Goal: Task Accomplishment & Management: Use online tool/utility

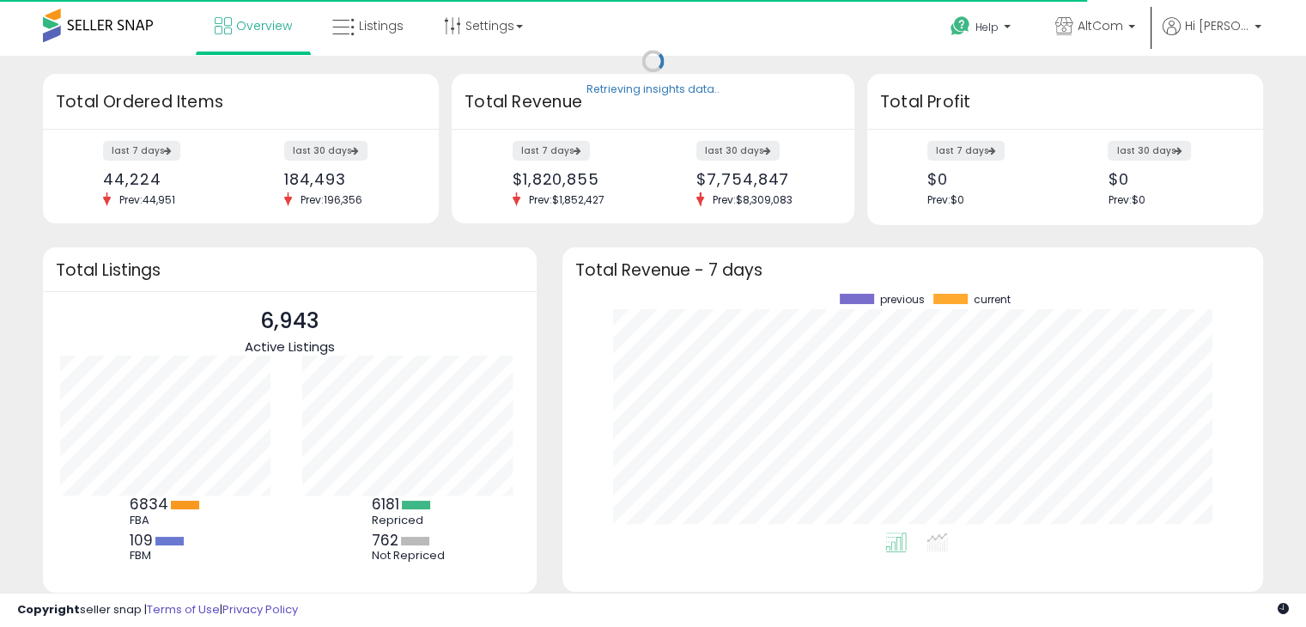
scroll to position [238, 666]
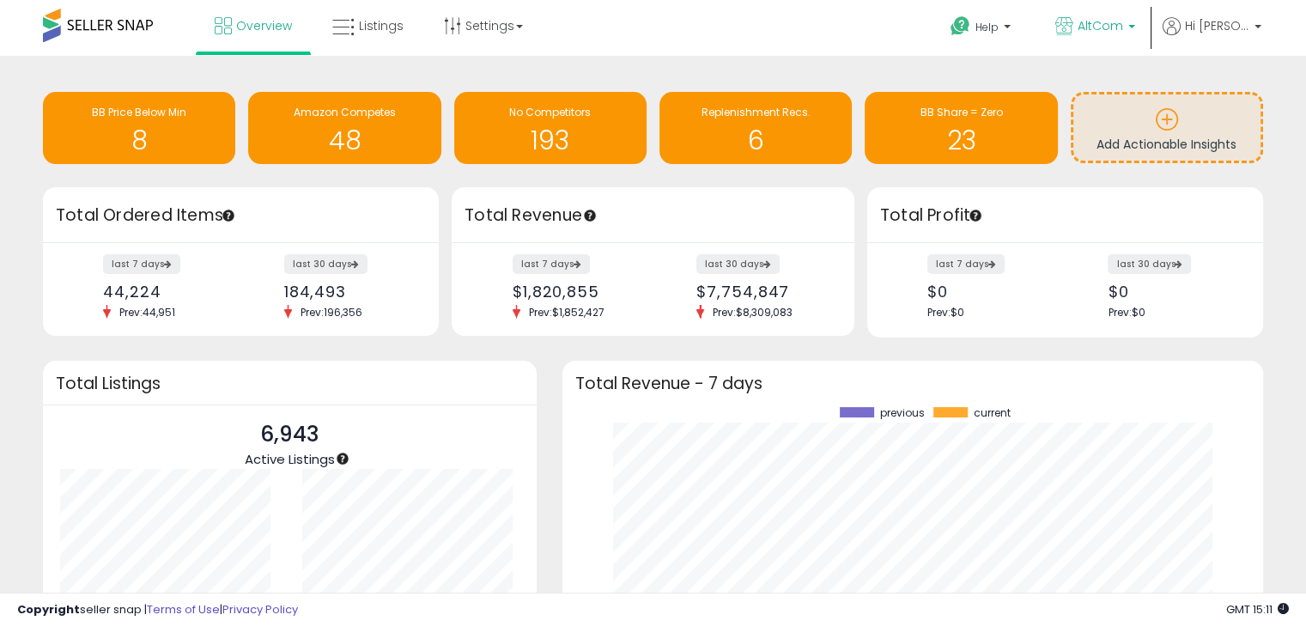
click at [1123, 25] on span "AltCom" at bounding box center [1101, 25] width 46 height 17
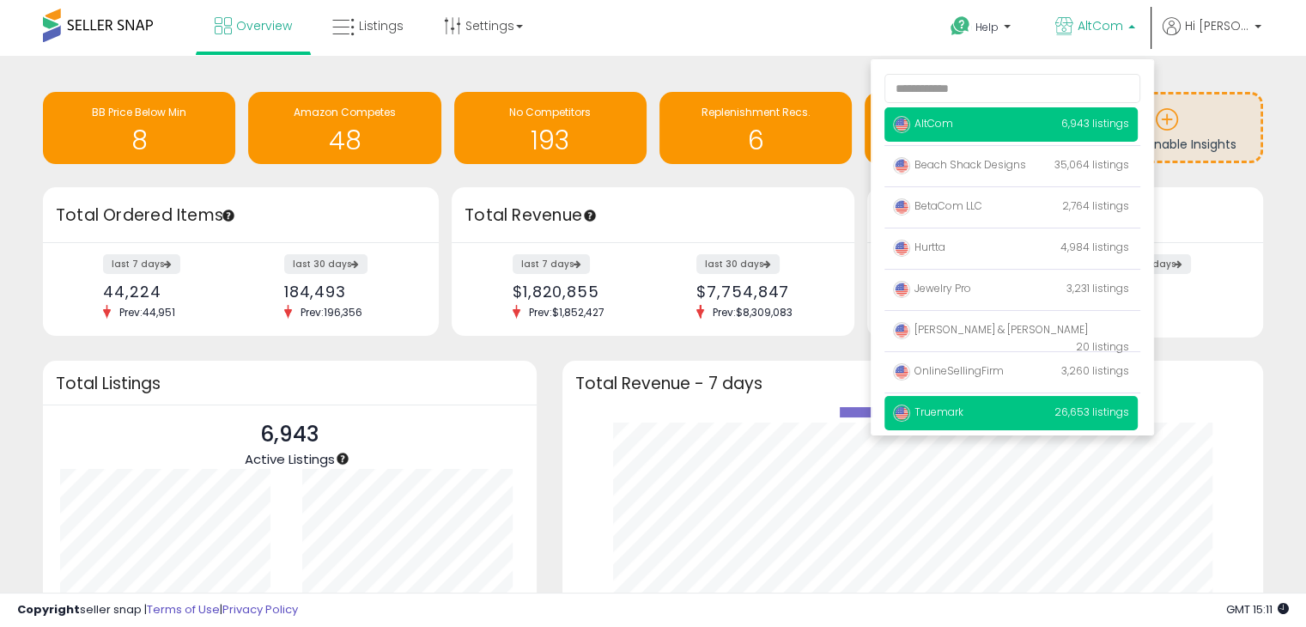
click at [941, 410] on span "Truemark" at bounding box center [928, 411] width 70 height 15
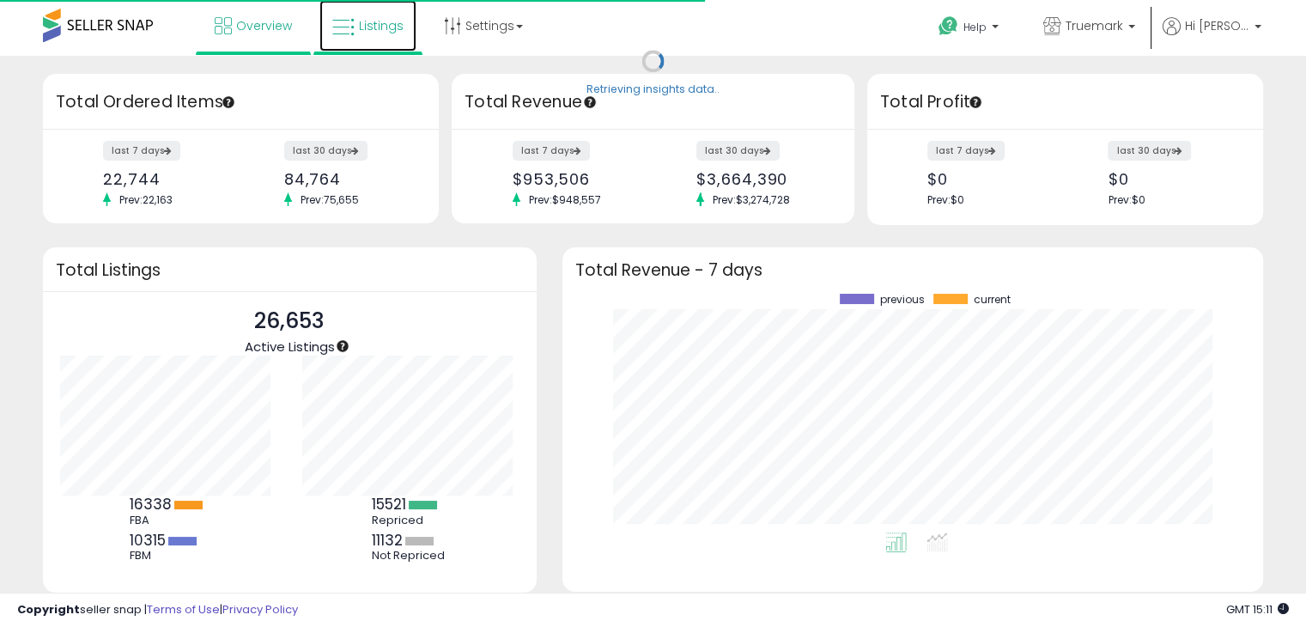
click at [359, 20] on span "Listings" at bounding box center [381, 25] width 45 height 17
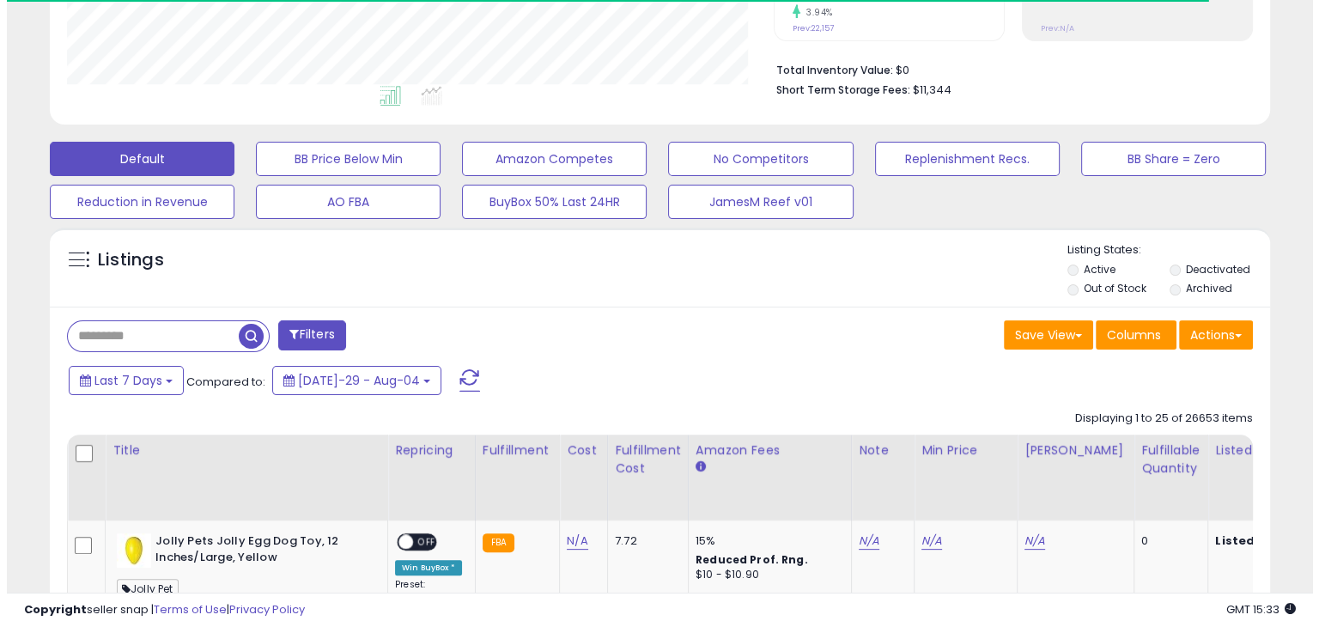
scroll to position [429, 0]
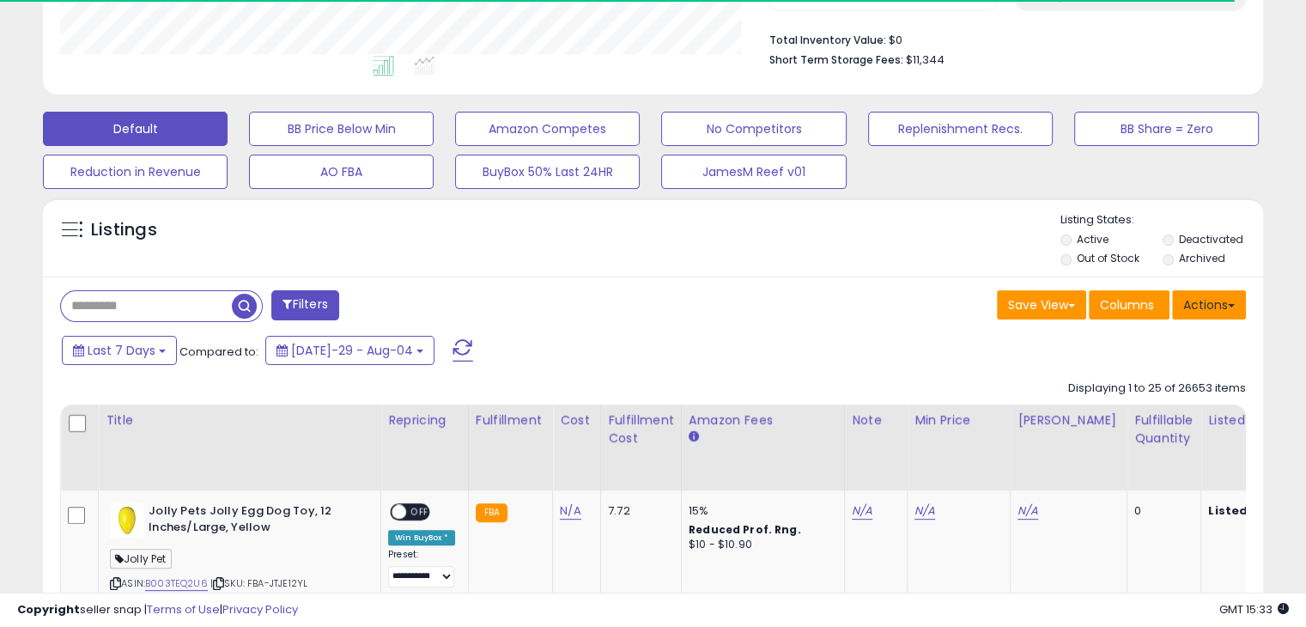
click at [1216, 313] on button "Actions" at bounding box center [1209, 304] width 74 height 29
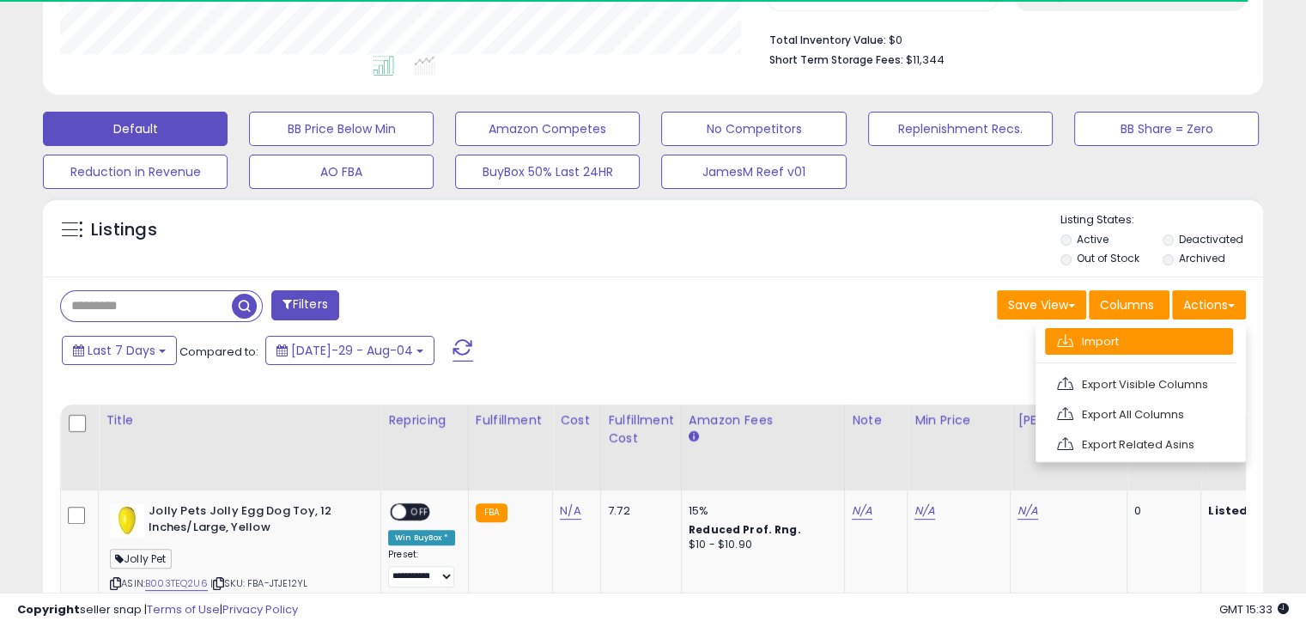
click at [1187, 344] on link "Import" at bounding box center [1139, 341] width 188 height 27
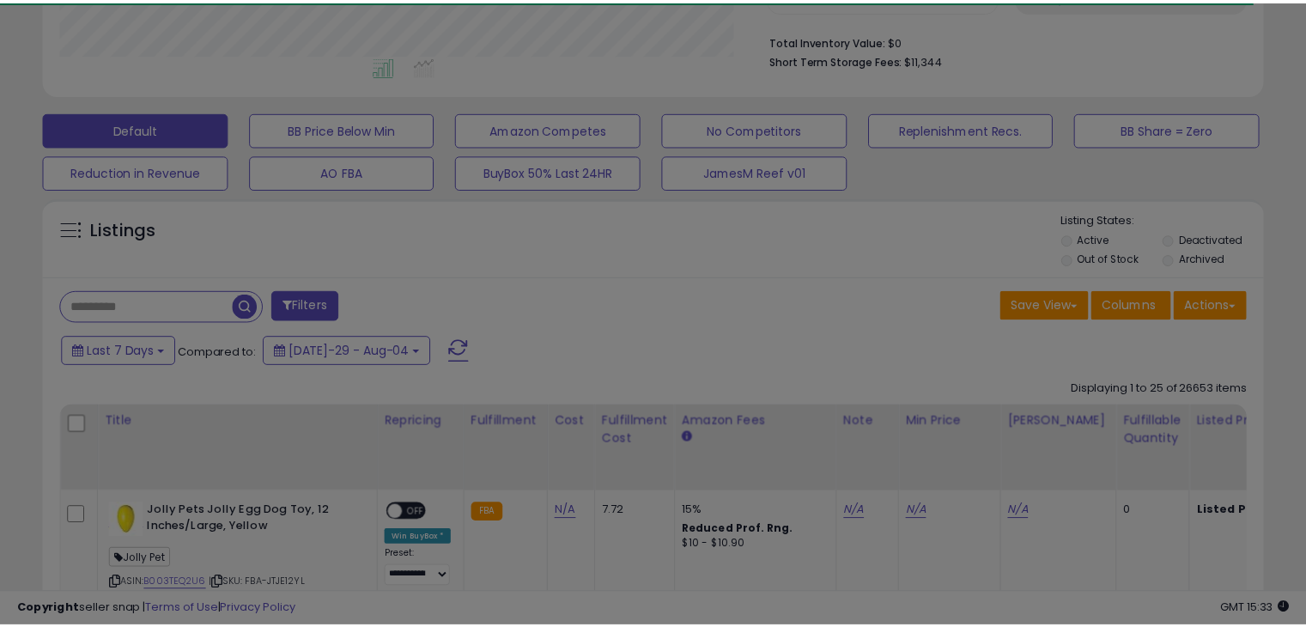
scroll to position [351, 714]
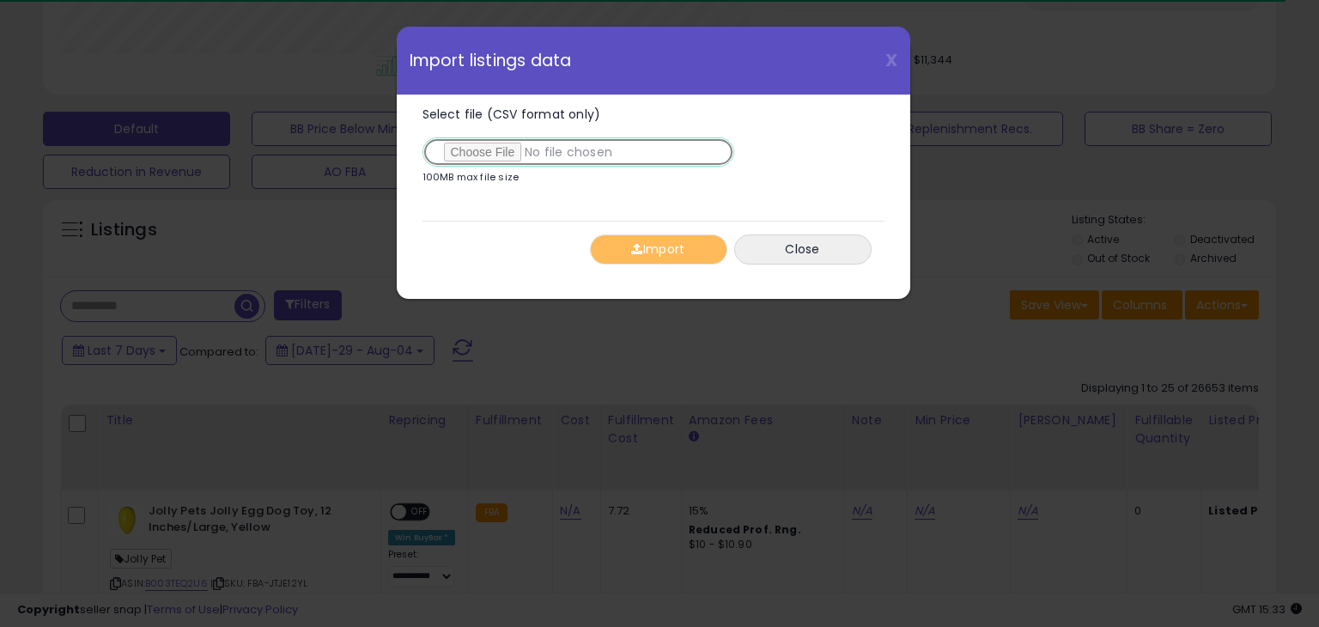
click at [504, 152] on input "Select file (CSV format only)" at bounding box center [578, 151] width 312 height 29
type input "**********"
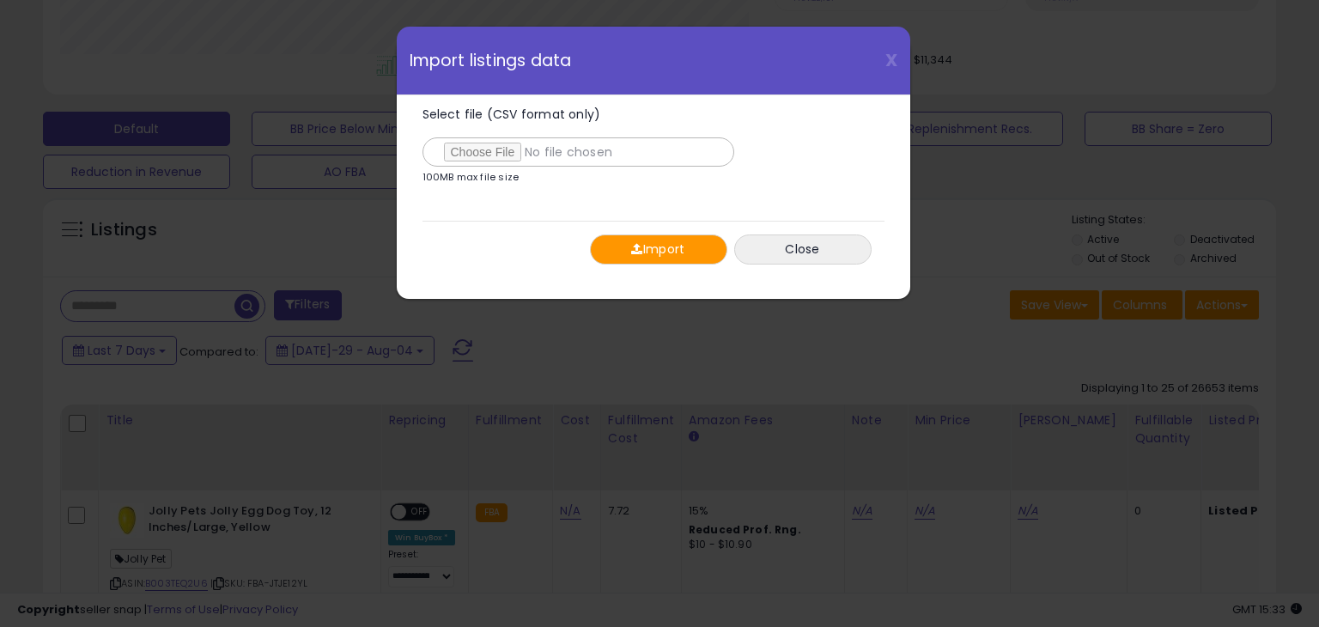
click at [656, 252] on button "Import" at bounding box center [658, 249] width 137 height 30
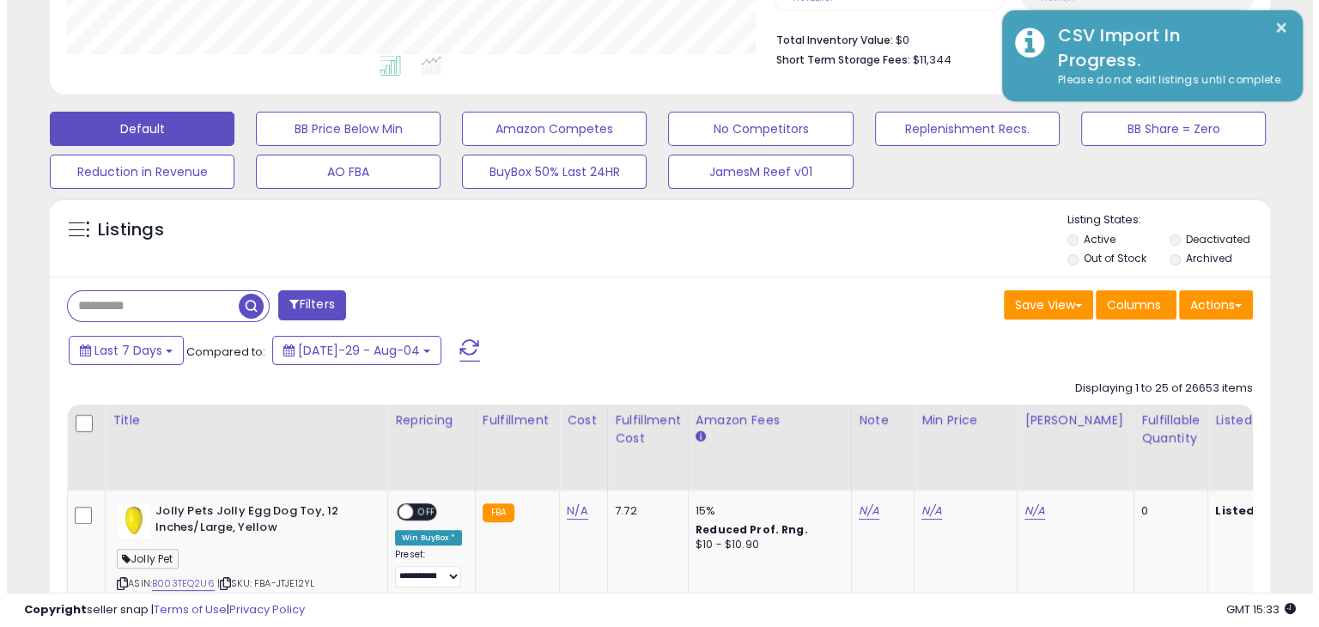
scroll to position [858250, 857895]
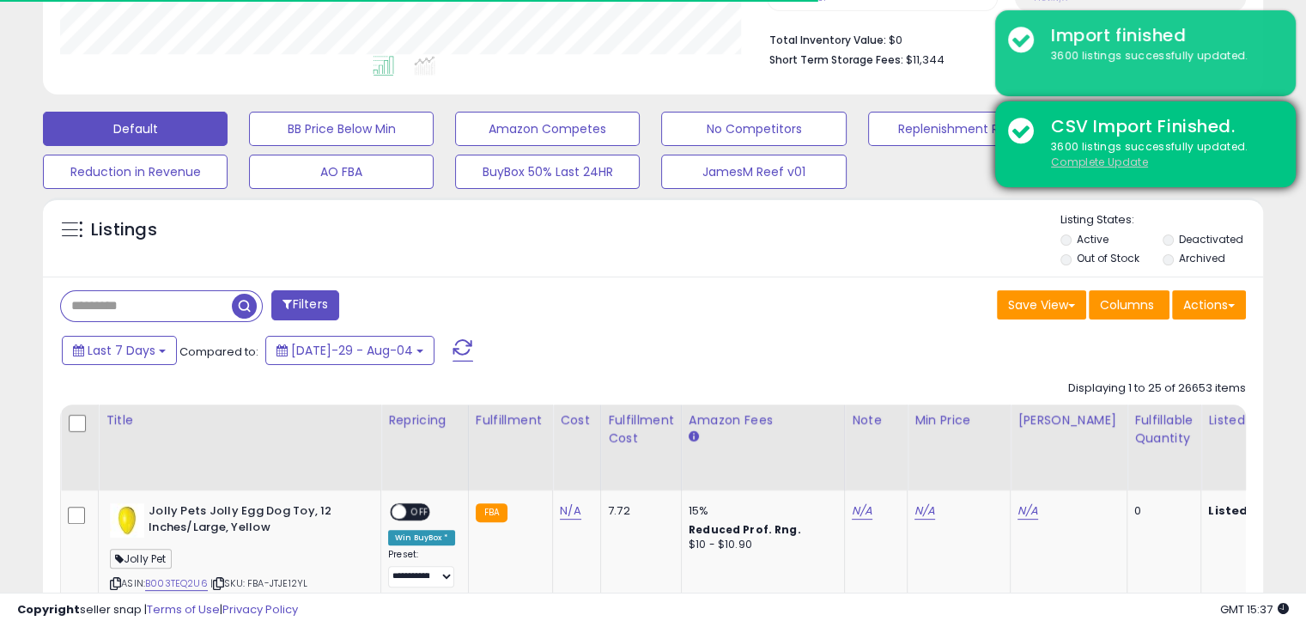
click at [1097, 167] on u "Complete Update" at bounding box center [1099, 162] width 97 height 15
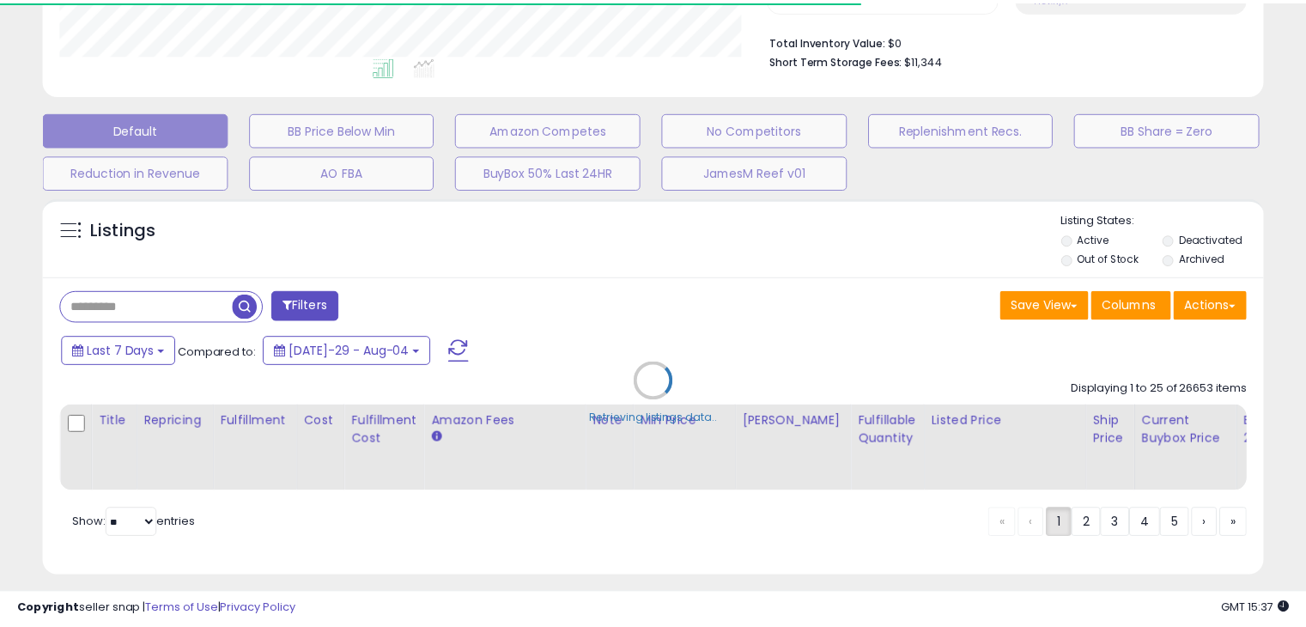
scroll to position [351, 714]
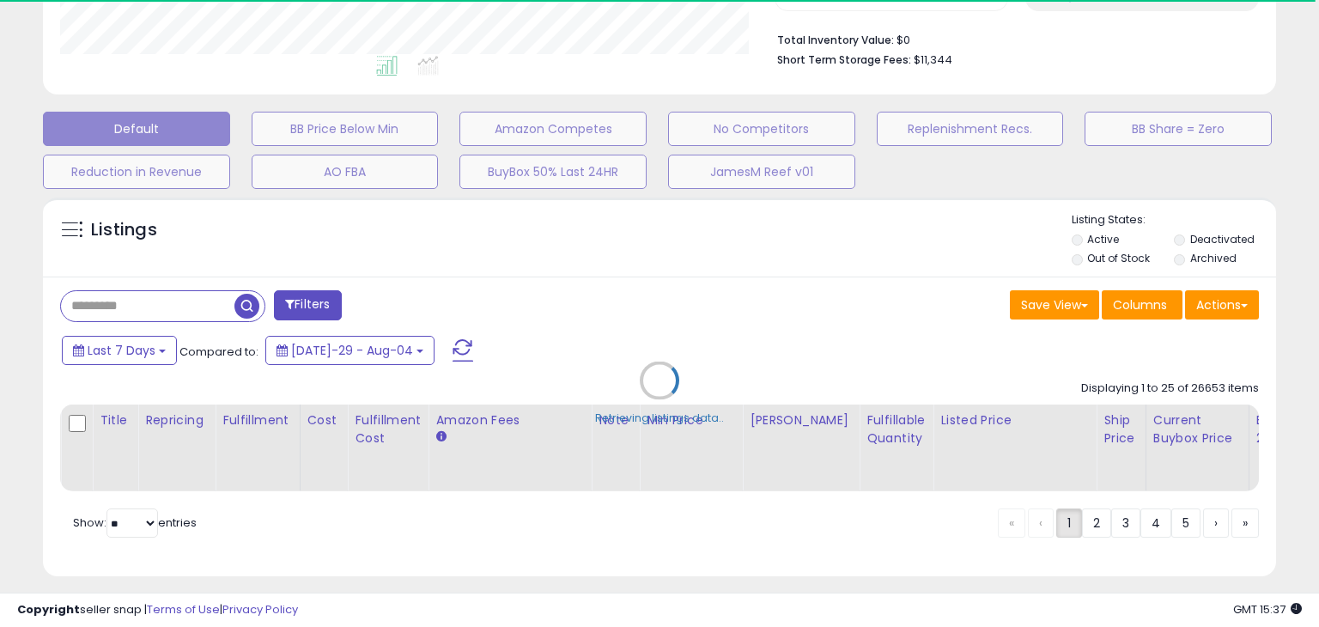
click at [1296, 193] on div "**********" at bounding box center [660, 121] width 1302 height 954
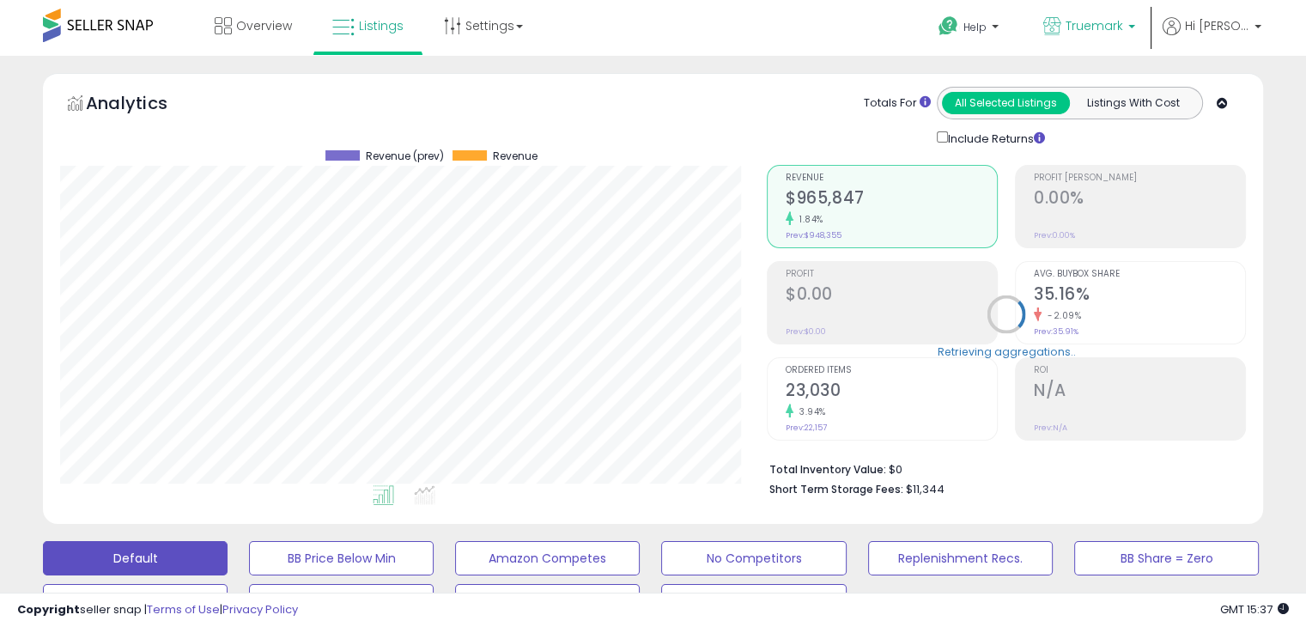
scroll to position [351, 706]
click at [1135, 25] on b at bounding box center [1131, 31] width 7 height 12
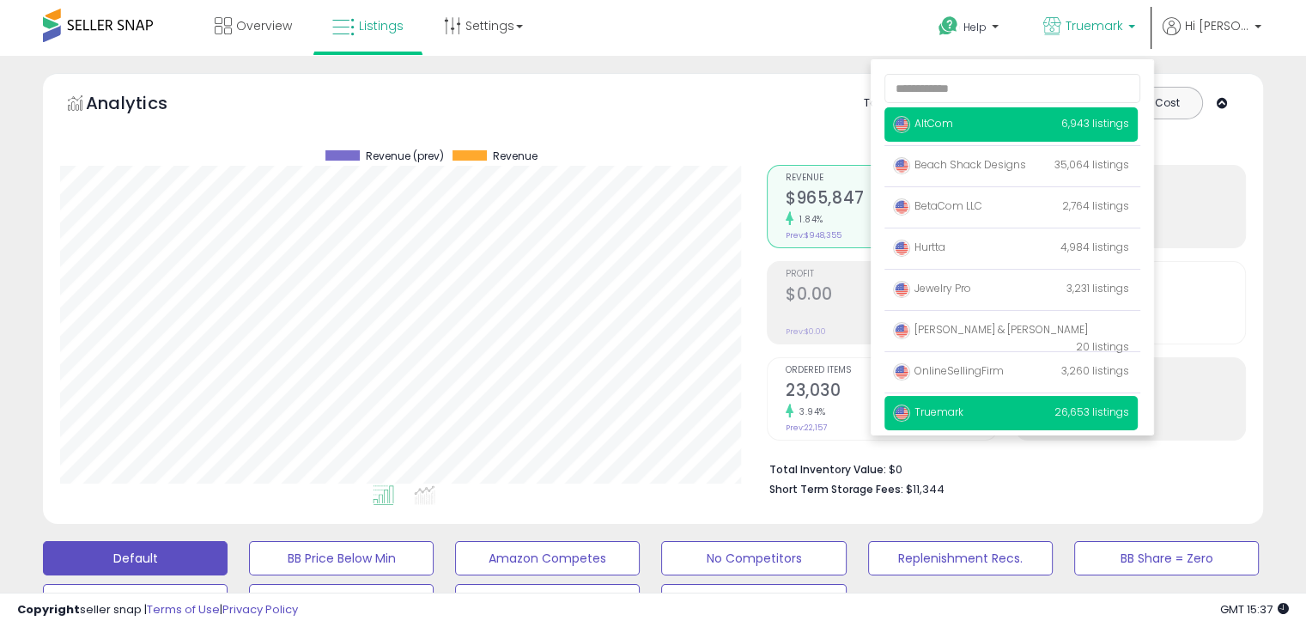
click at [953, 120] on span "AltCom" at bounding box center [923, 123] width 60 height 15
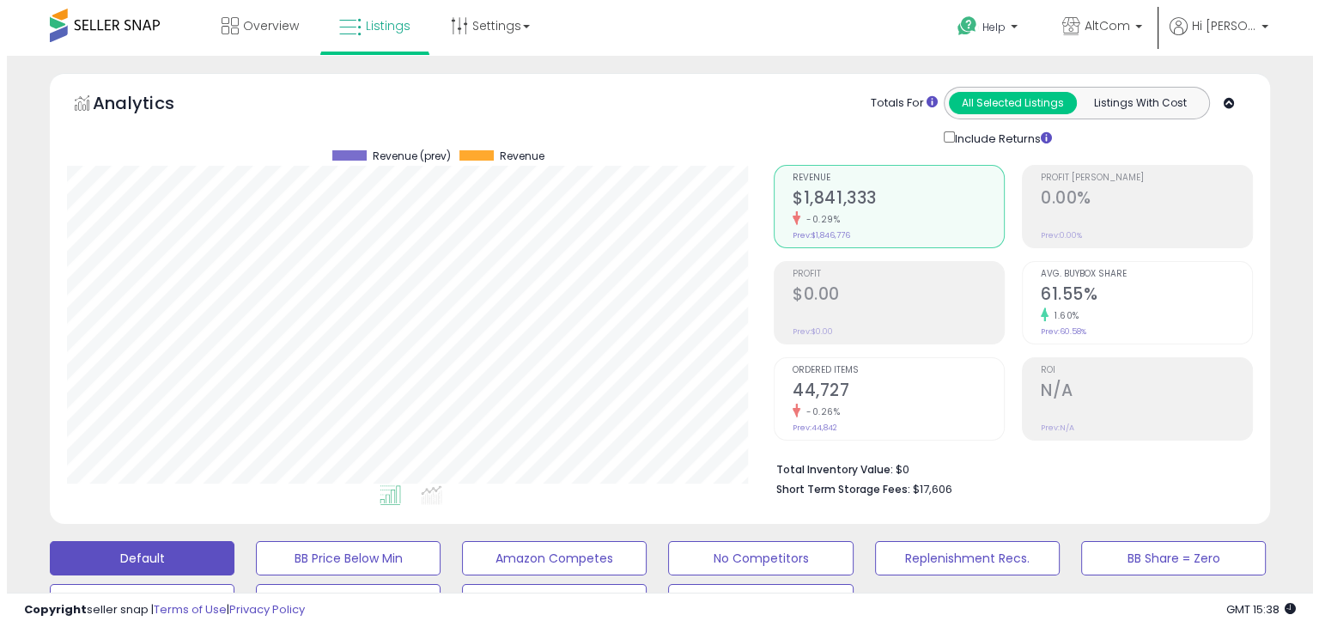
scroll to position [258, 0]
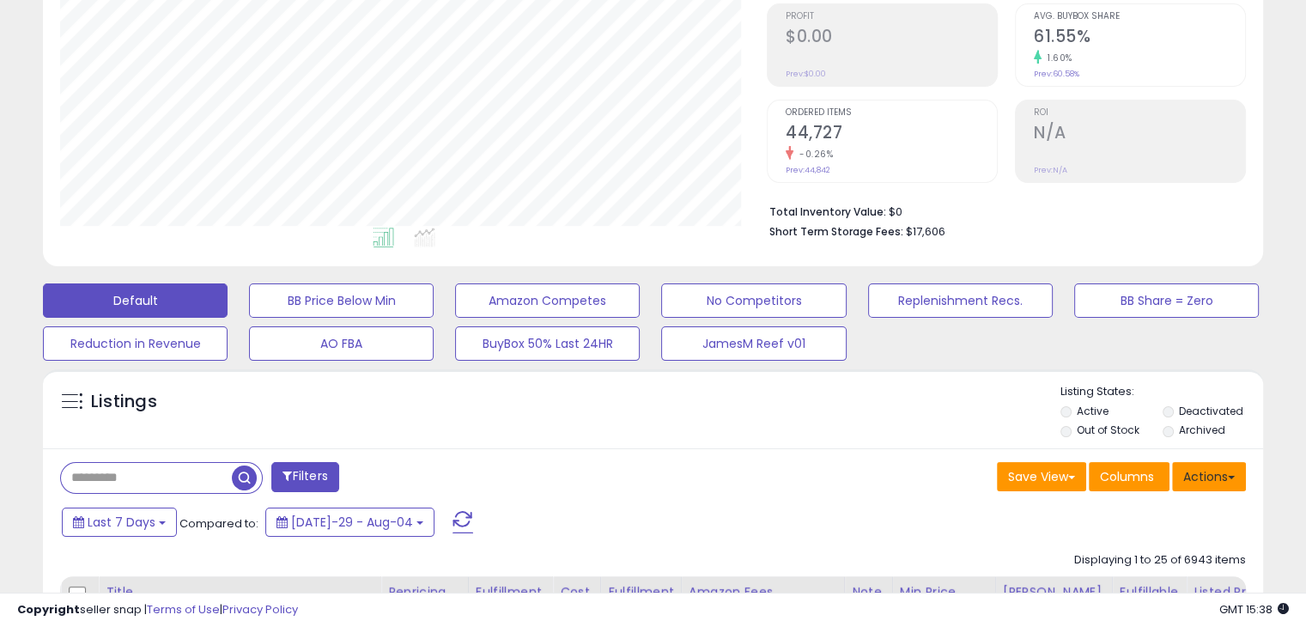
click at [1201, 483] on button "Actions" at bounding box center [1209, 476] width 74 height 29
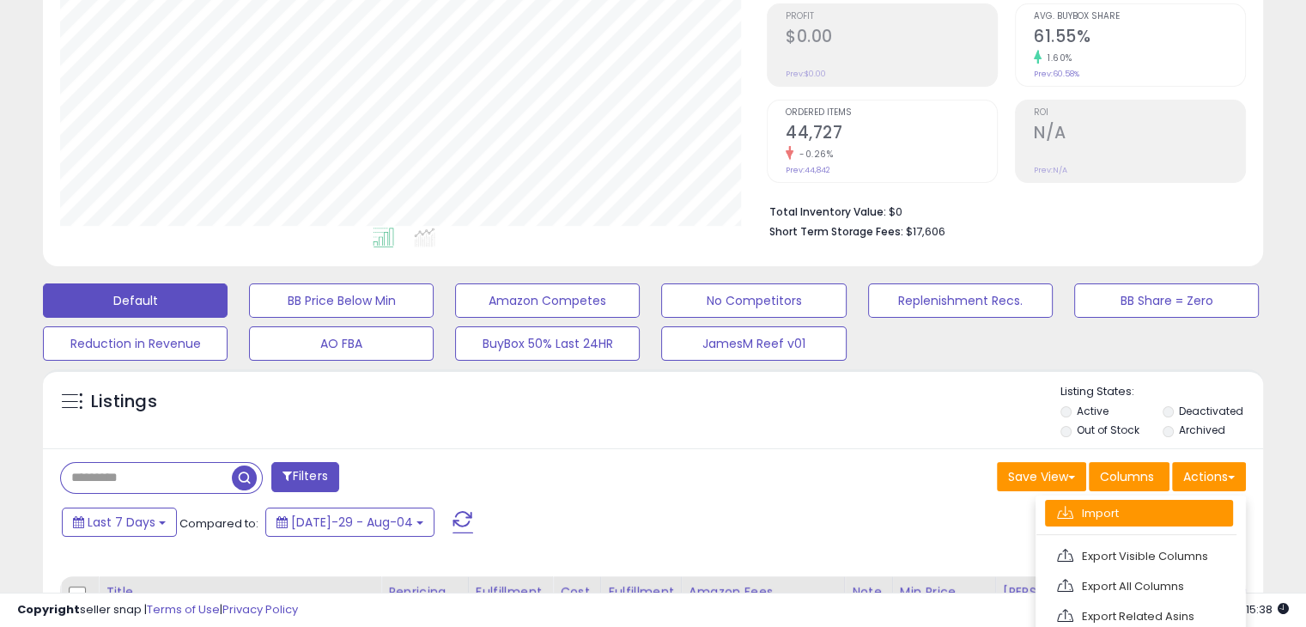
click at [1166, 507] on link "Import" at bounding box center [1139, 513] width 188 height 27
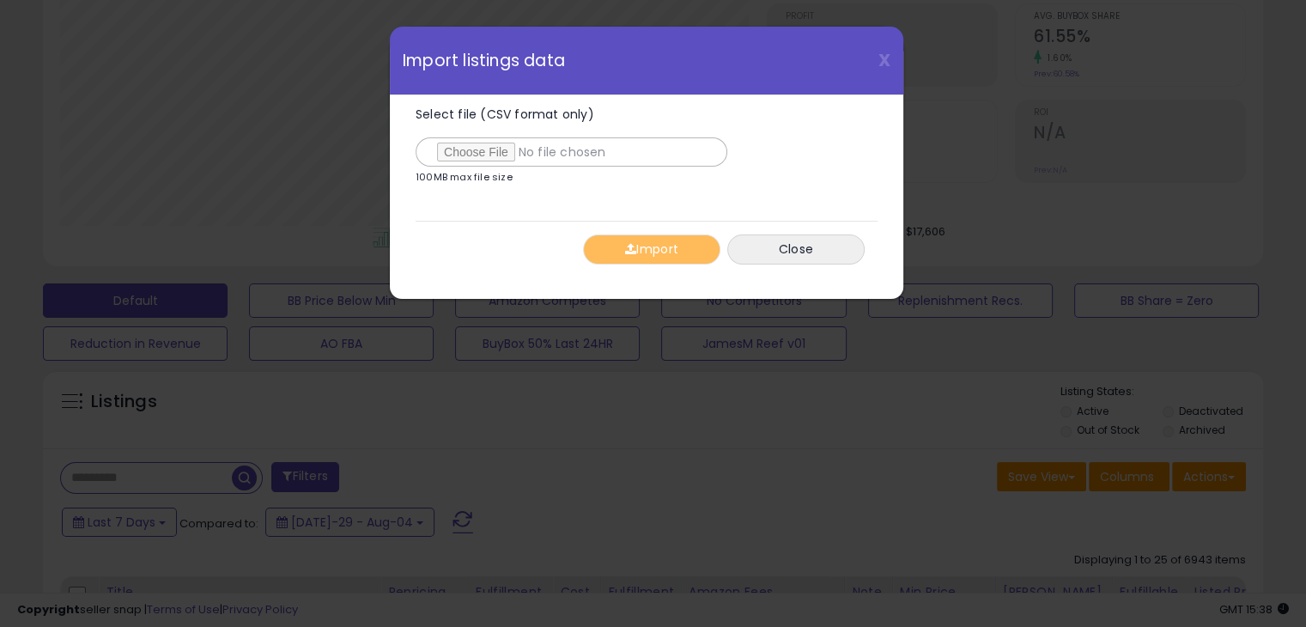
scroll to position [351, 714]
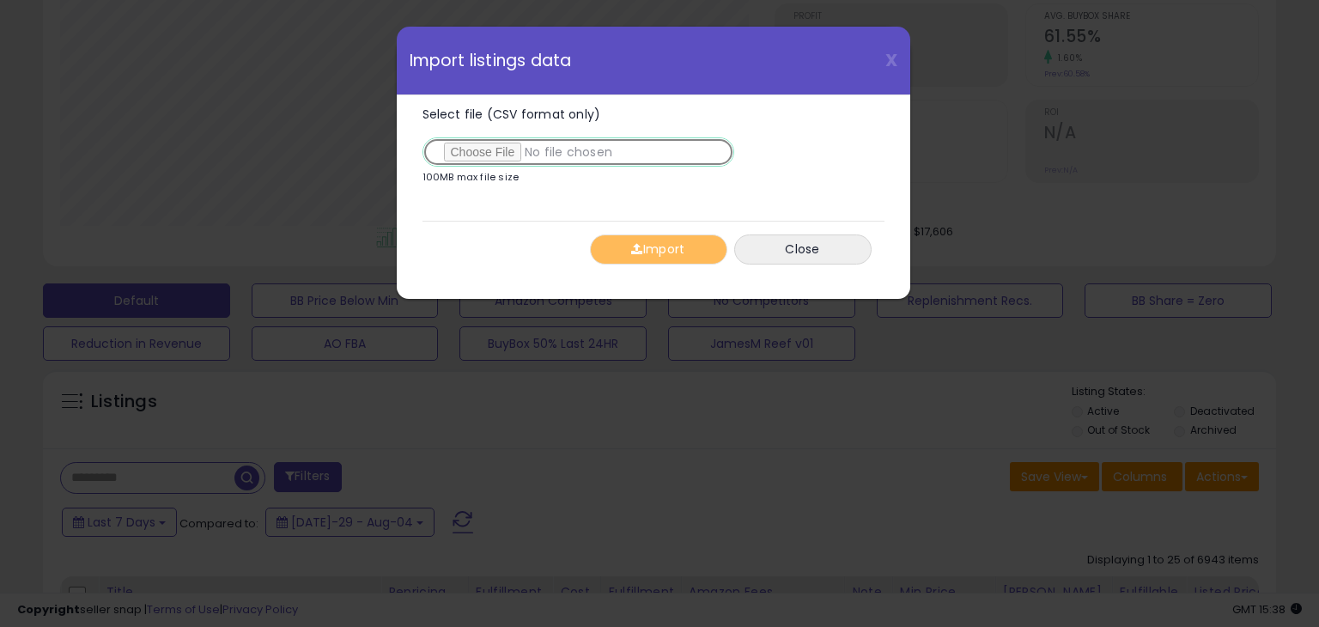
click at [501, 153] on input "Select file (CSV format only)" at bounding box center [578, 151] width 312 height 29
type input "**********"
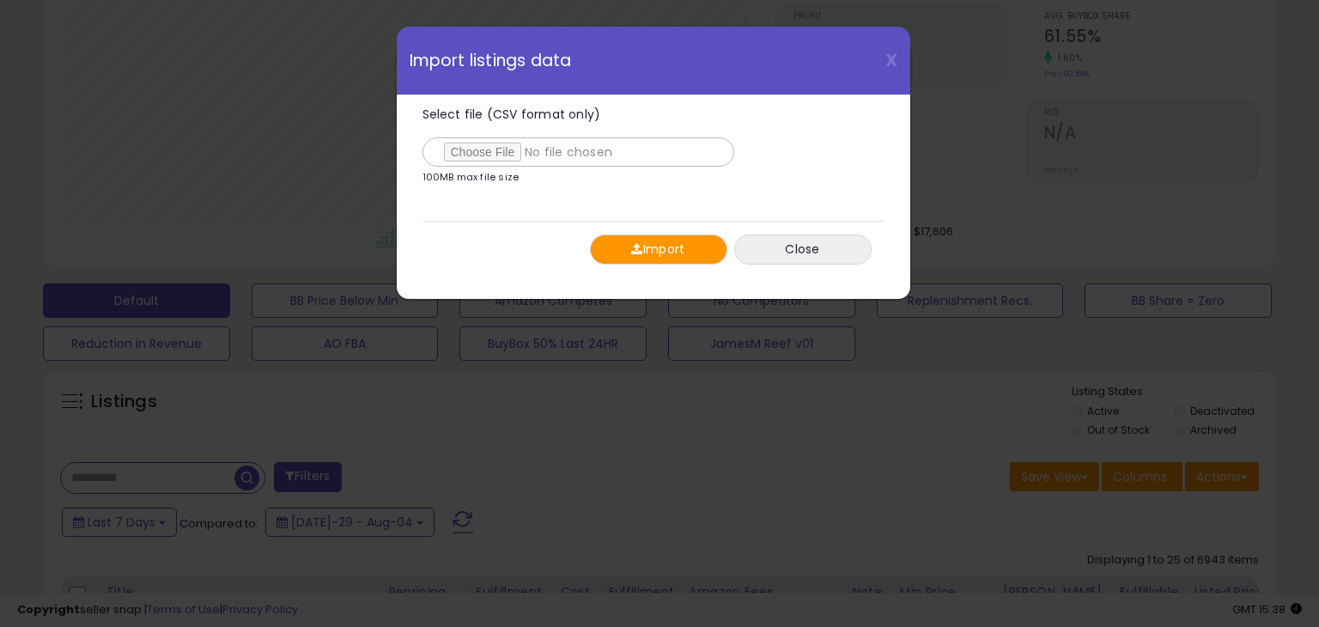
click at [648, 247] on button "Import" at bounding box center [658, 249] width 137 height 30
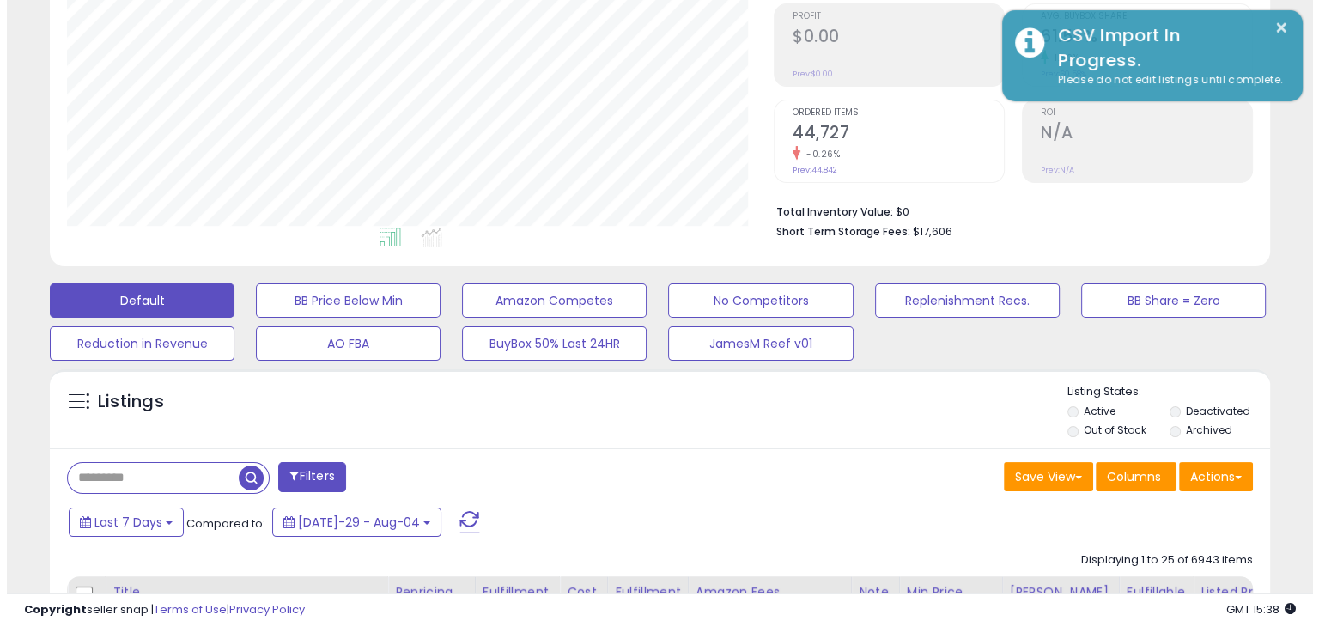
scroll to position [858250, 857895]
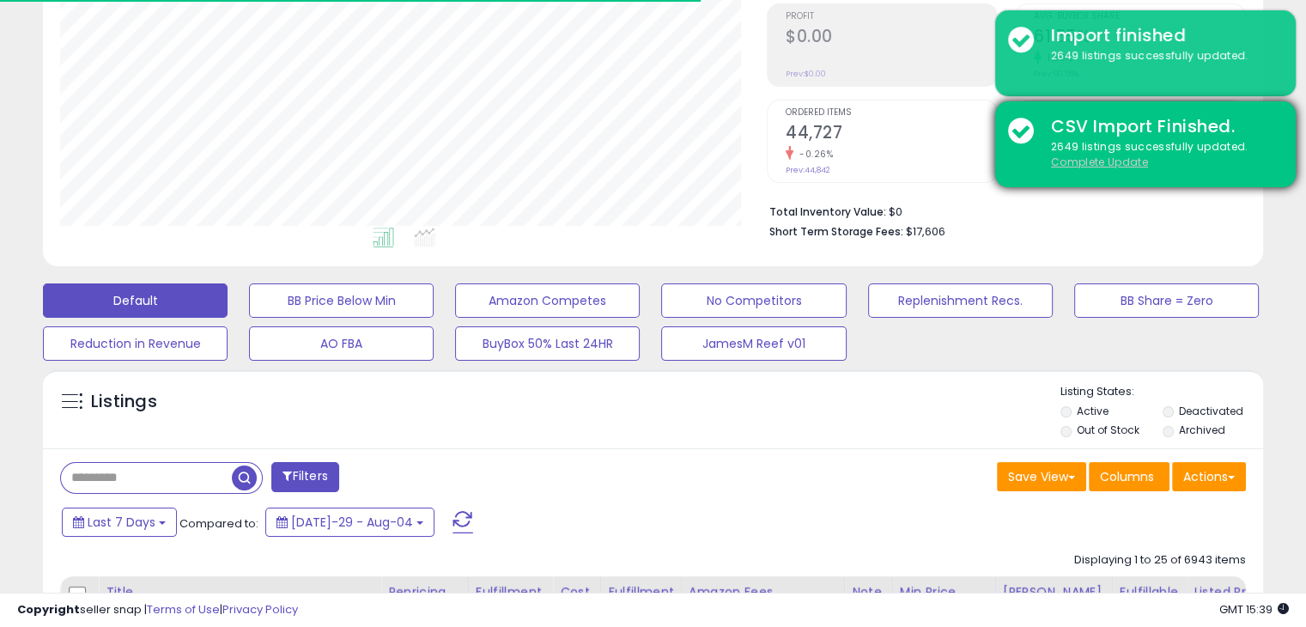
click at [1120, 159] on u "Complete Update" at bounding box center [1099, 162] width 97 height 15
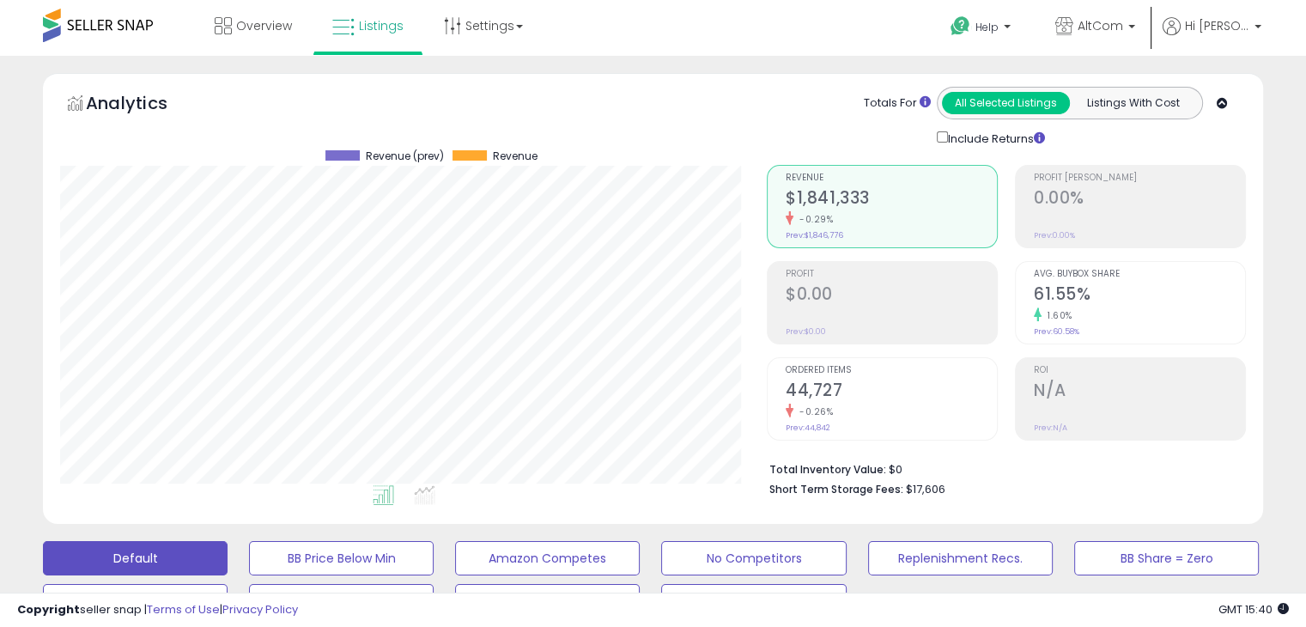
scroll to position [351, 706]
click at [1135, 24] on p "AltCom" at bounding box center [1095, 27] width 80 height 21
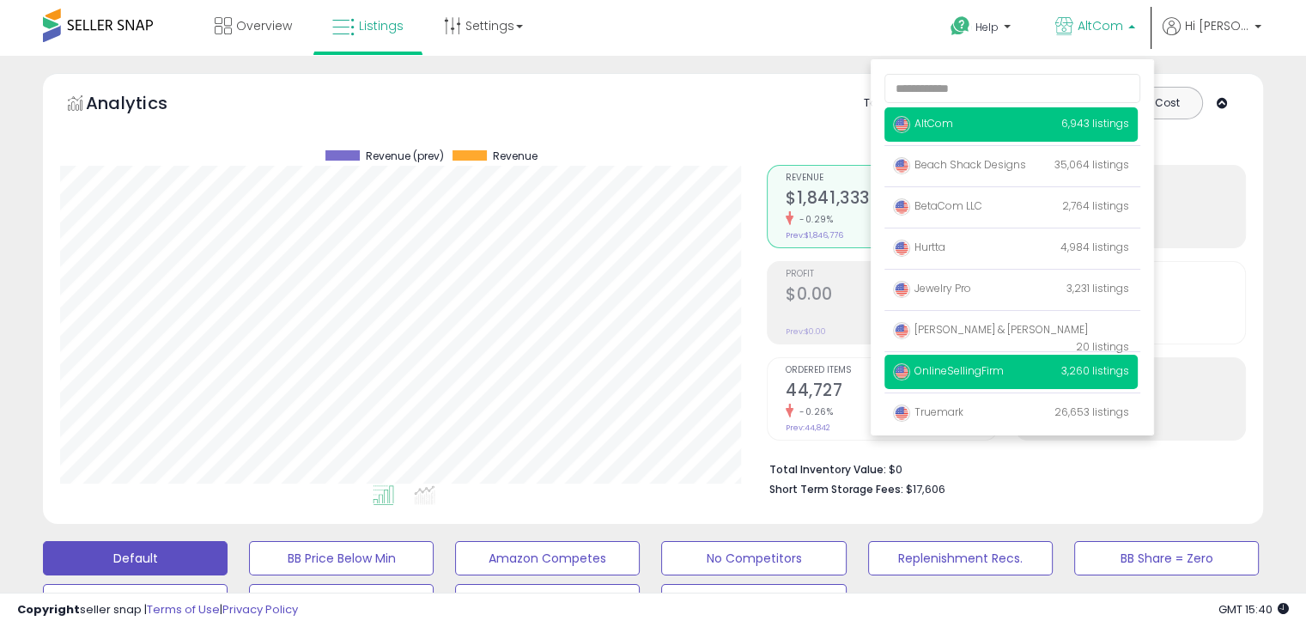
click at [1038, 374] on p "OnlineSellingFirm 3,260 listings" at bounding box center [1010, 372] width 253 height 34
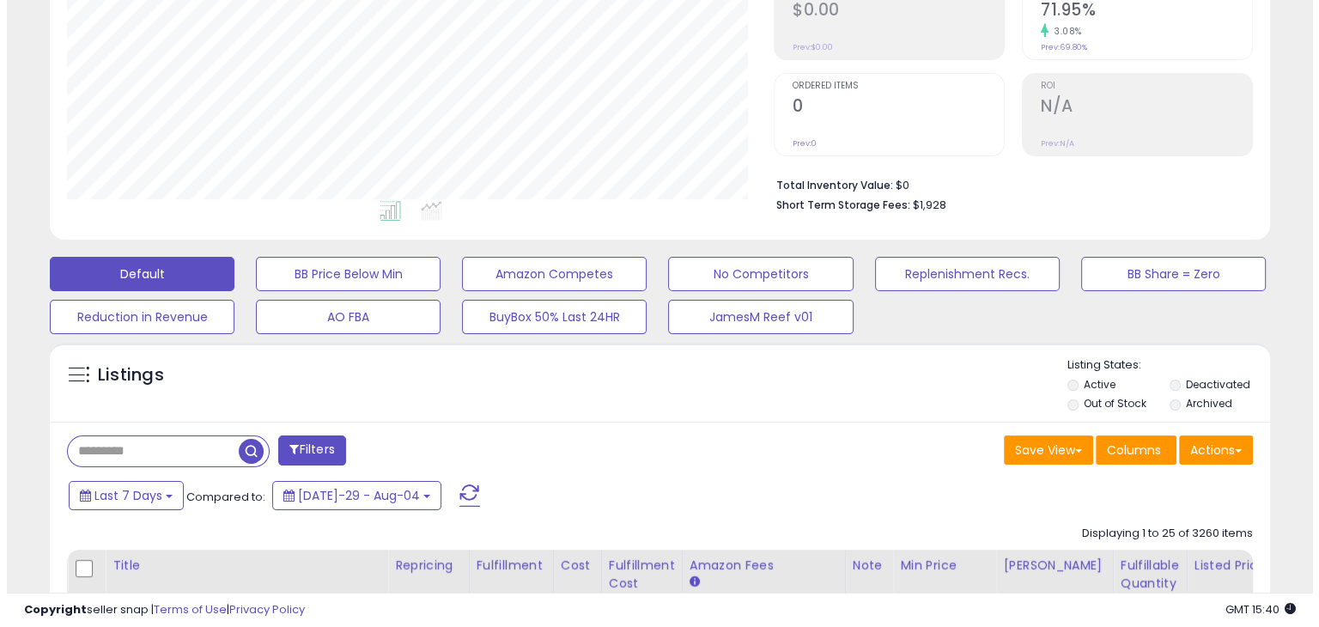
scroll to position [343, 0]
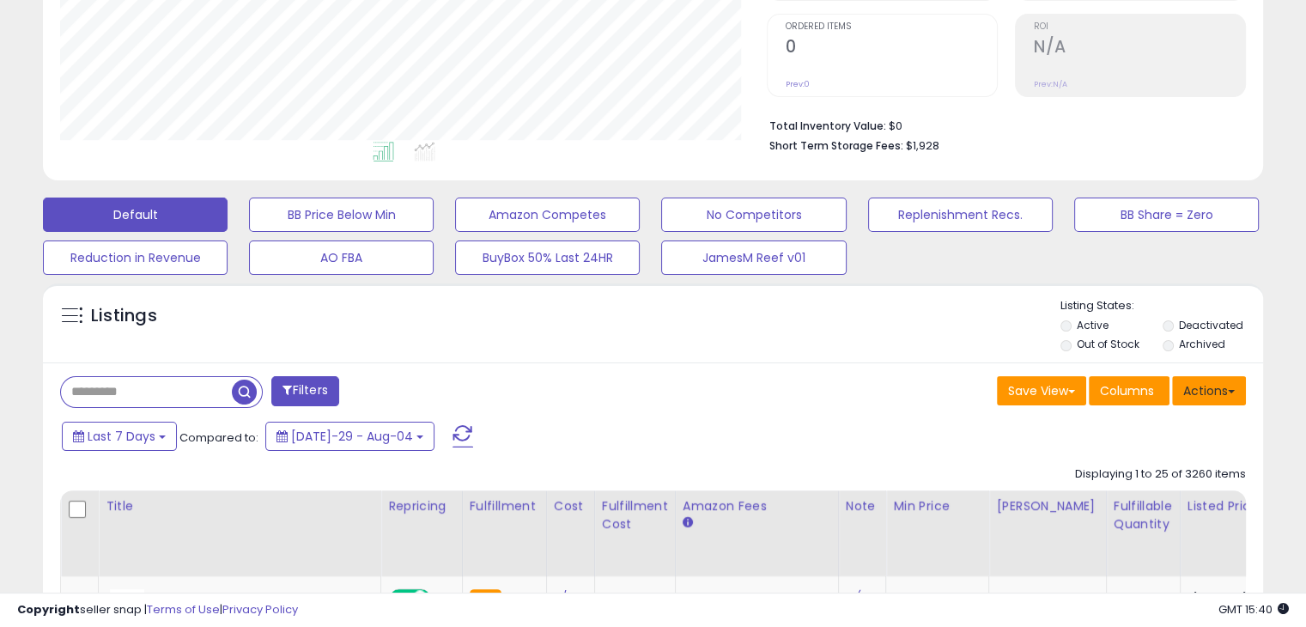
click at [1206, 392] on button "Actions" at bounding box center [1209, 390] width 74 height 29
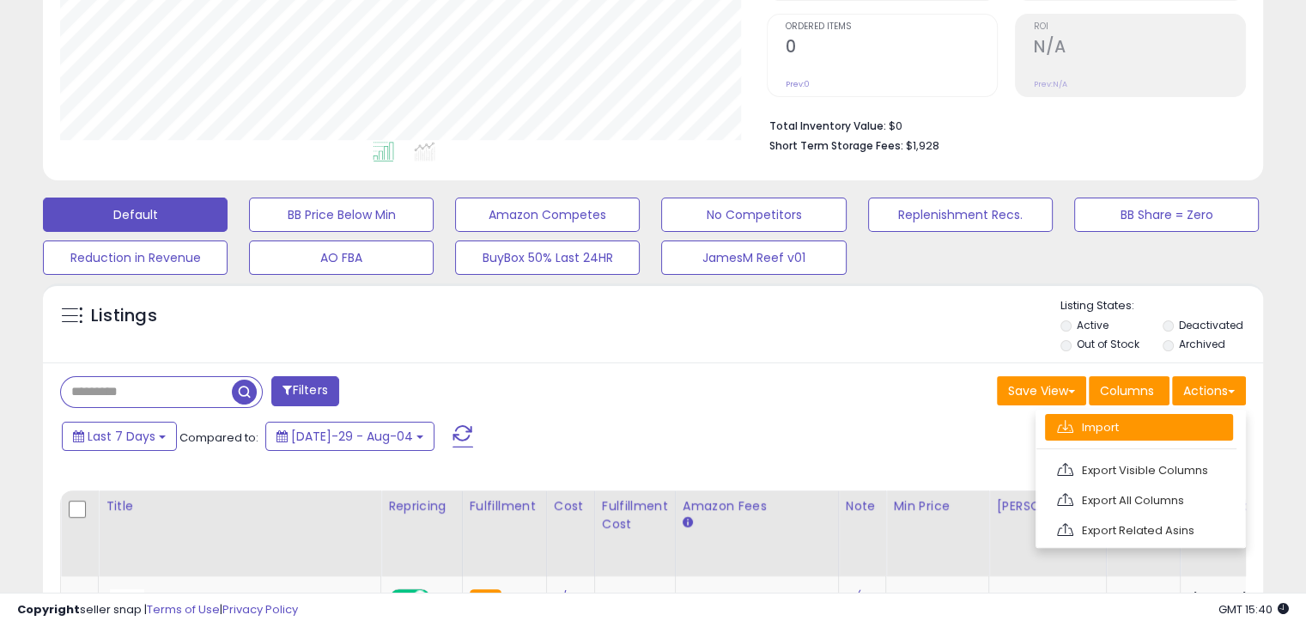
click at [1166, 421] on link "Import" at bounding box center [1139, 427] width 188 height 27
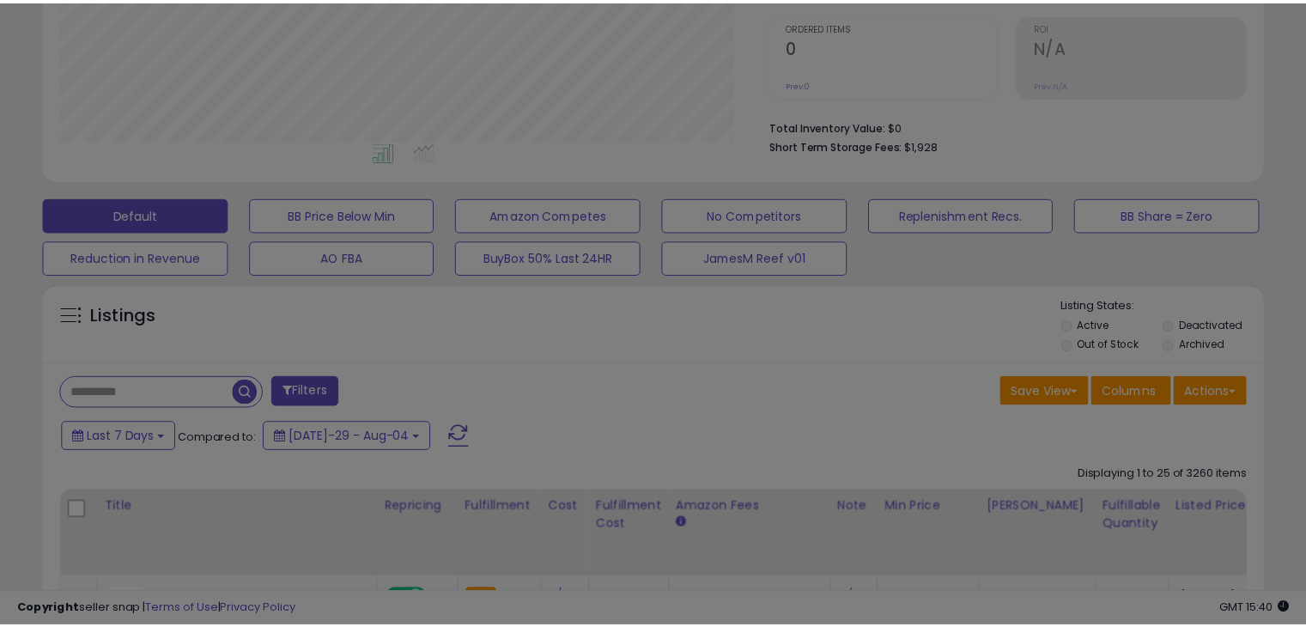
scroll to position [351, 714]
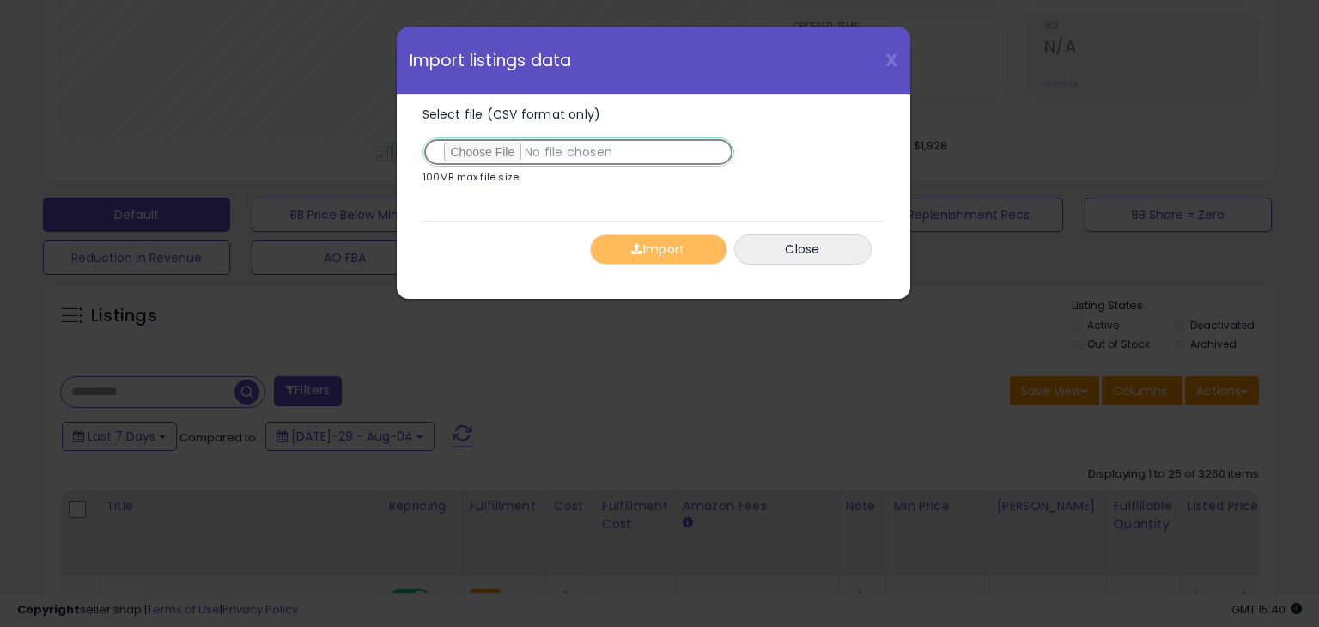
click at [494, 152] on input "Select file (CSV format only)" at bounding box center [578, 151] width 312 height 29
type input "**********"
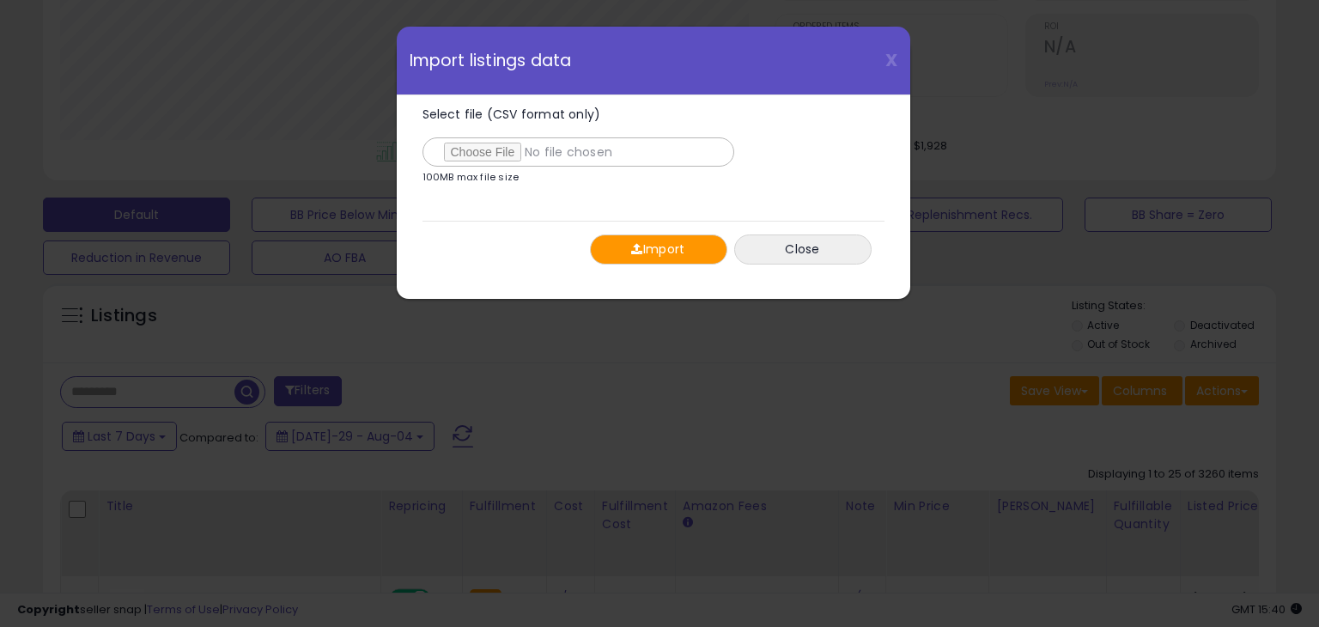
click at [687, 250] on button "Import" at bounding box center [658, 249] width 137 height 30
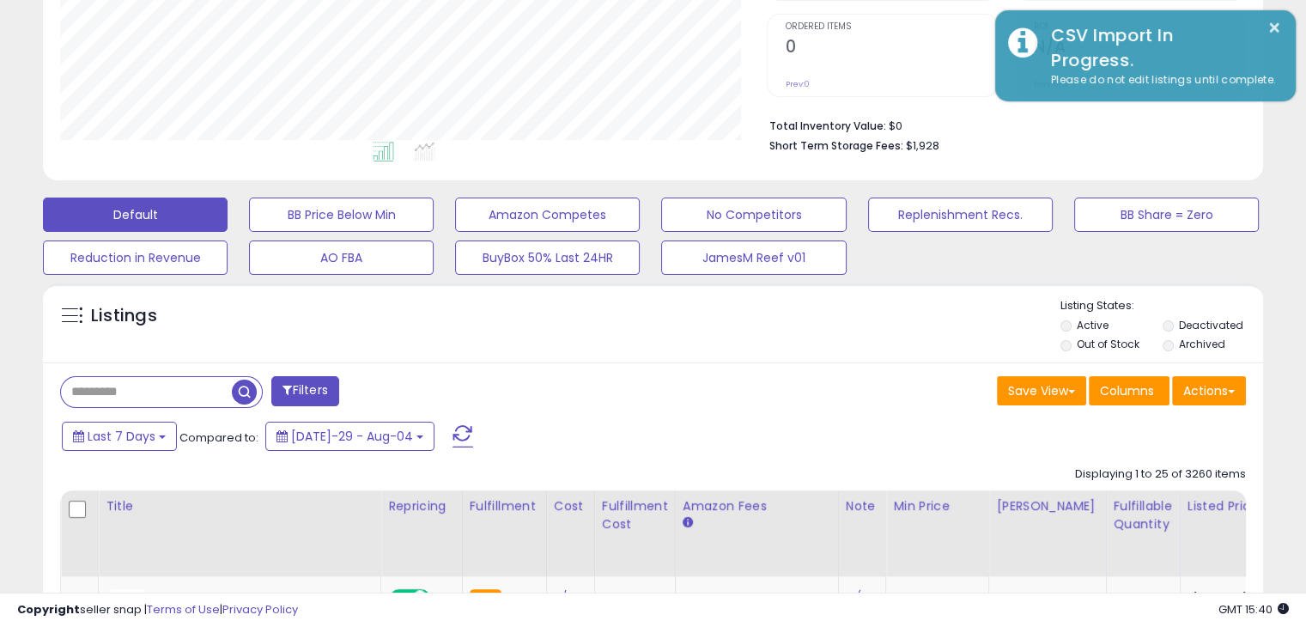
scroll to position [0, 0]
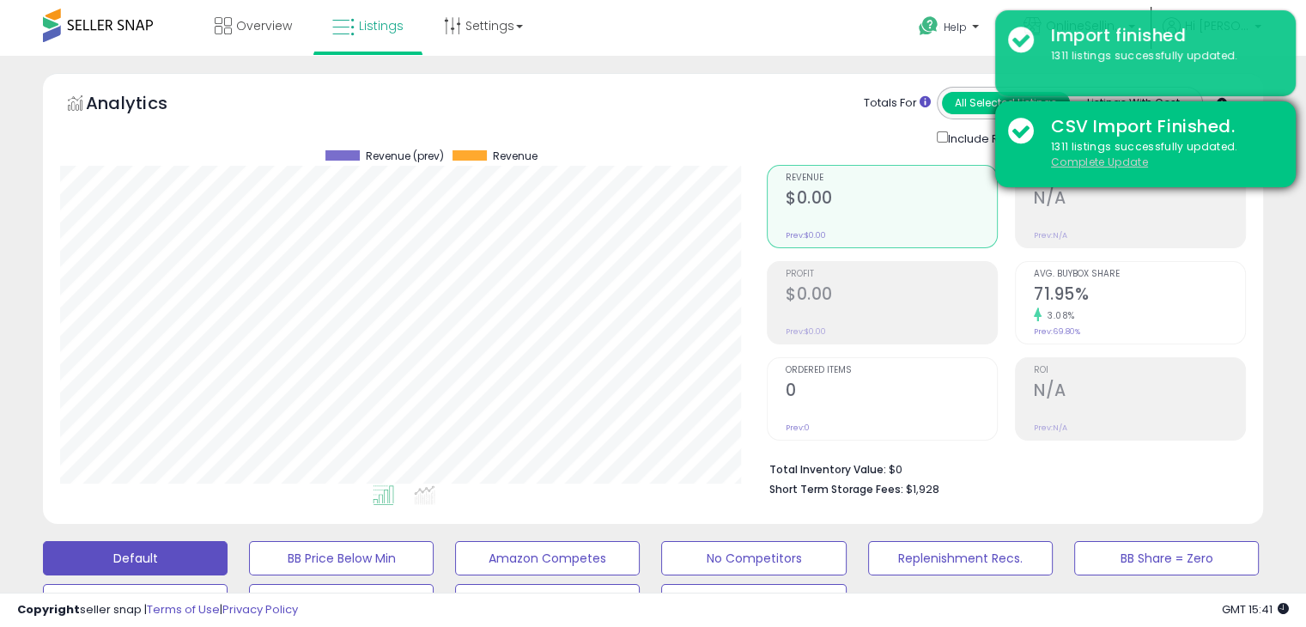
click at [1106, 167] on u "Complete Update" at bounding box center [1099, 162] width 97 height 15
